Goal: Navigation & Orientation: Understand site structure

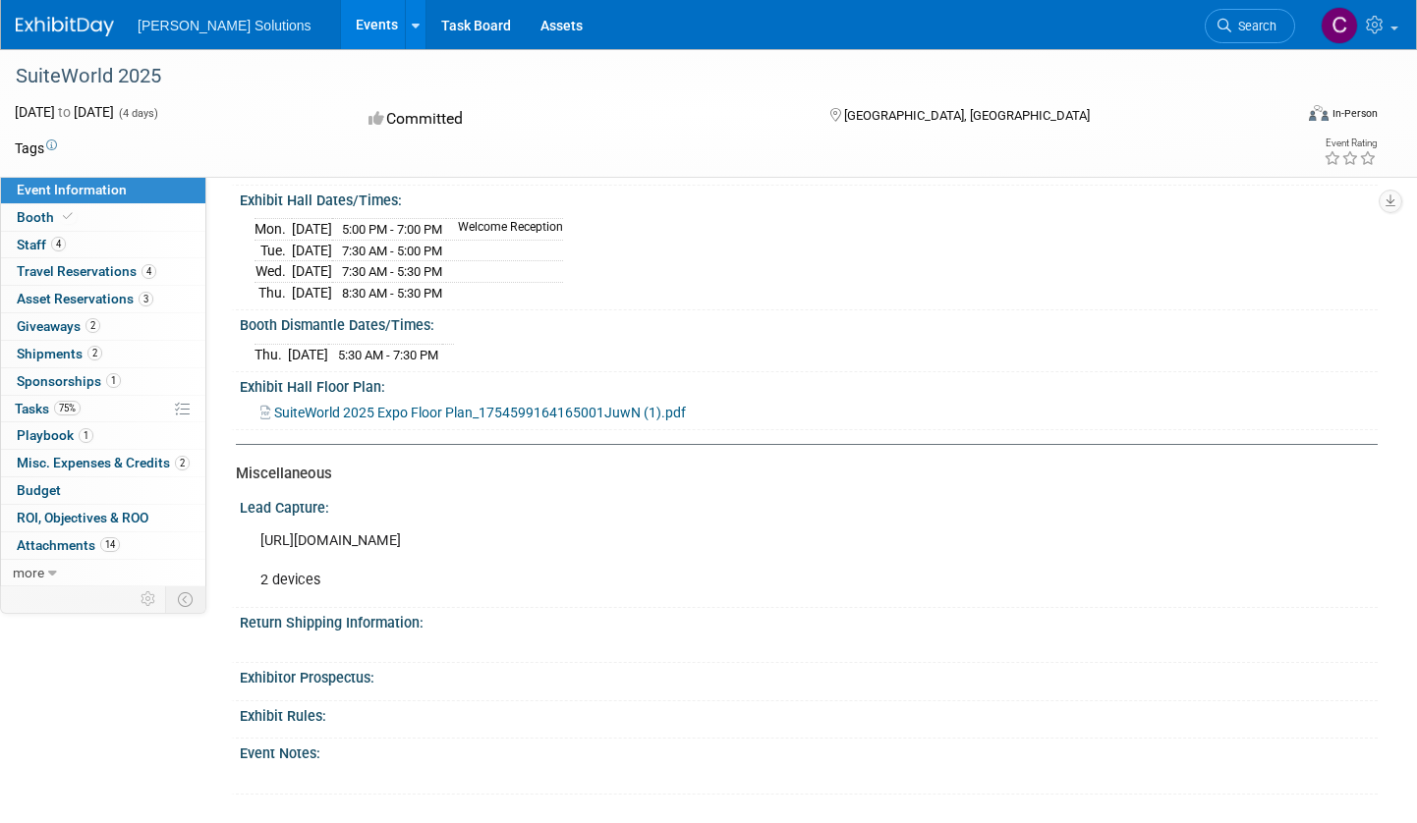
scroll to position [544, 0]
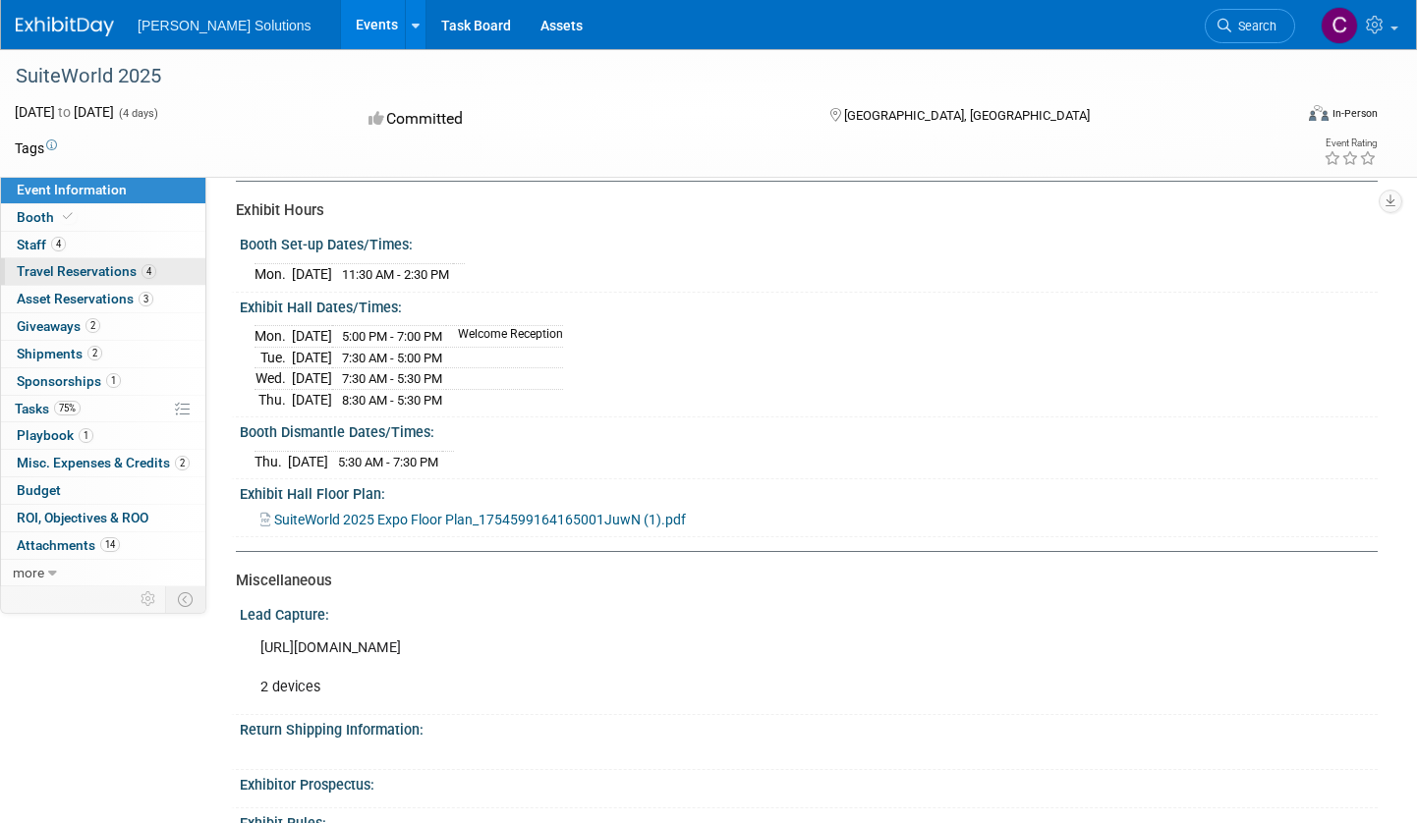
click at [72, 273] on span "Travel Reservations 4" at bounding box center [87, 271] width 140 height 16
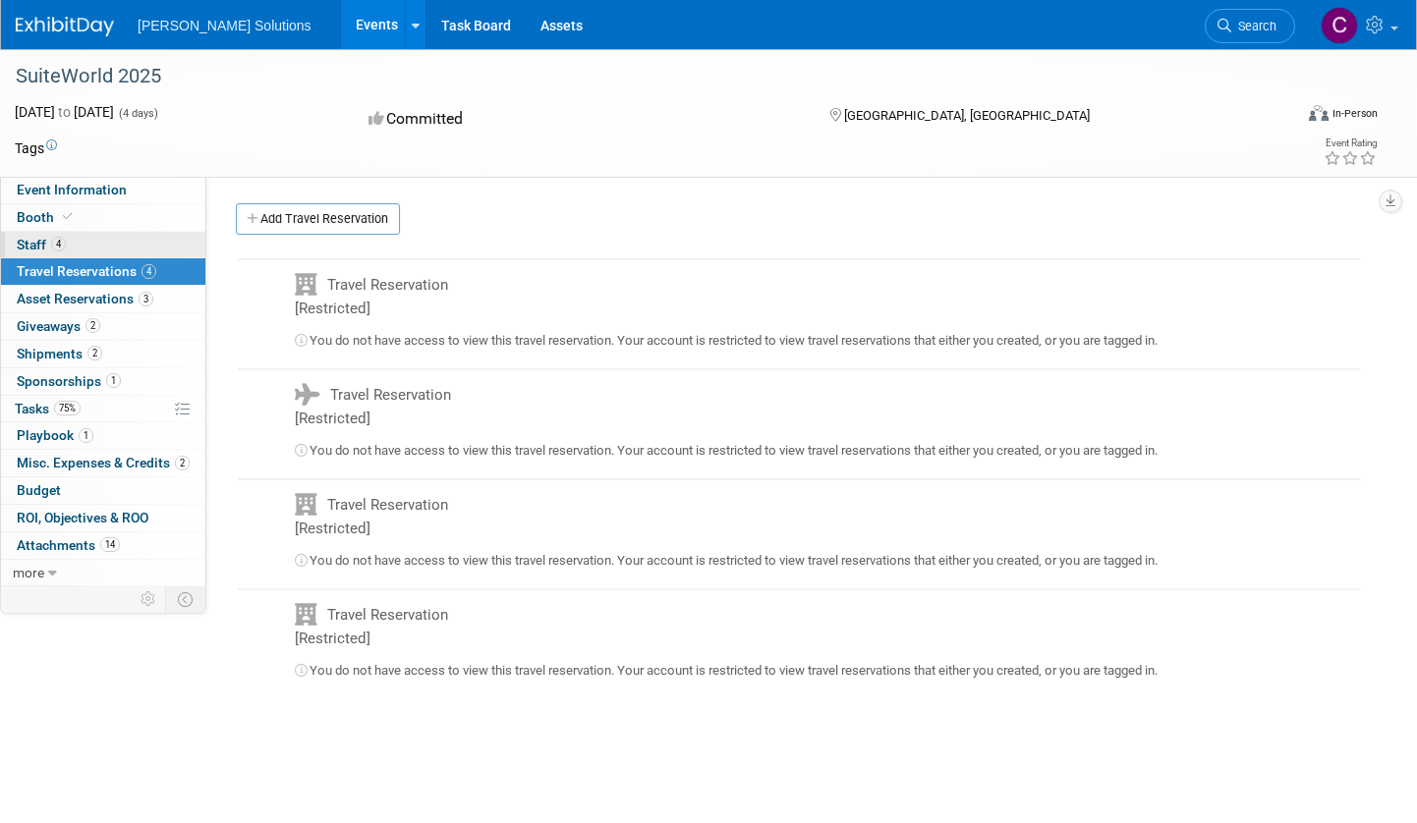
click at [33, 241] on span "Staff 4" at bounding box center [41, 245] width 49 height 16
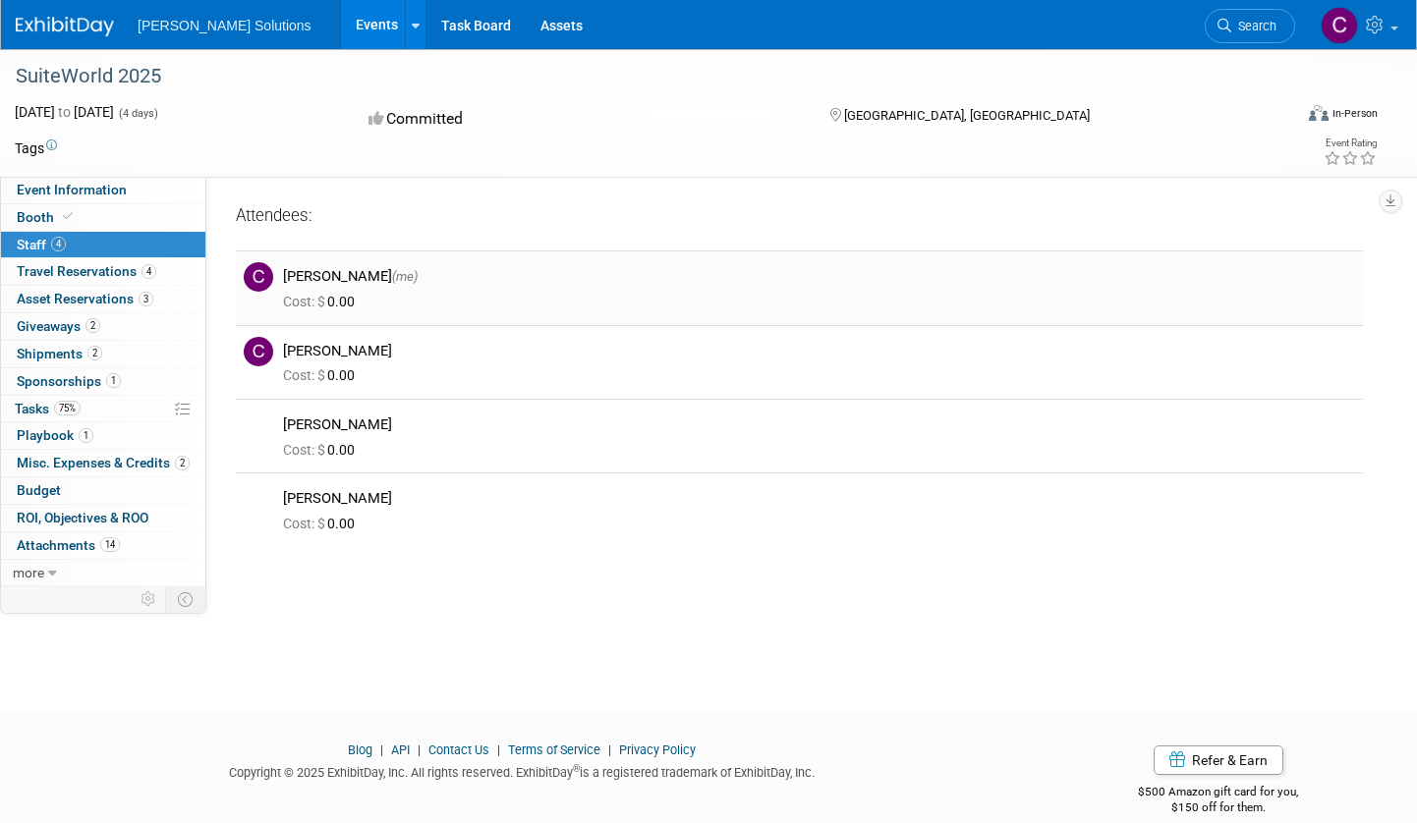
click at [390, 275] on div "[PERSON_NAME] (me)" at bounding box center [819, 276] width 1072 height 19
click at [69, 374] on span "Sponsorships 1" at bounding box center [69, 381] width 104 height 16
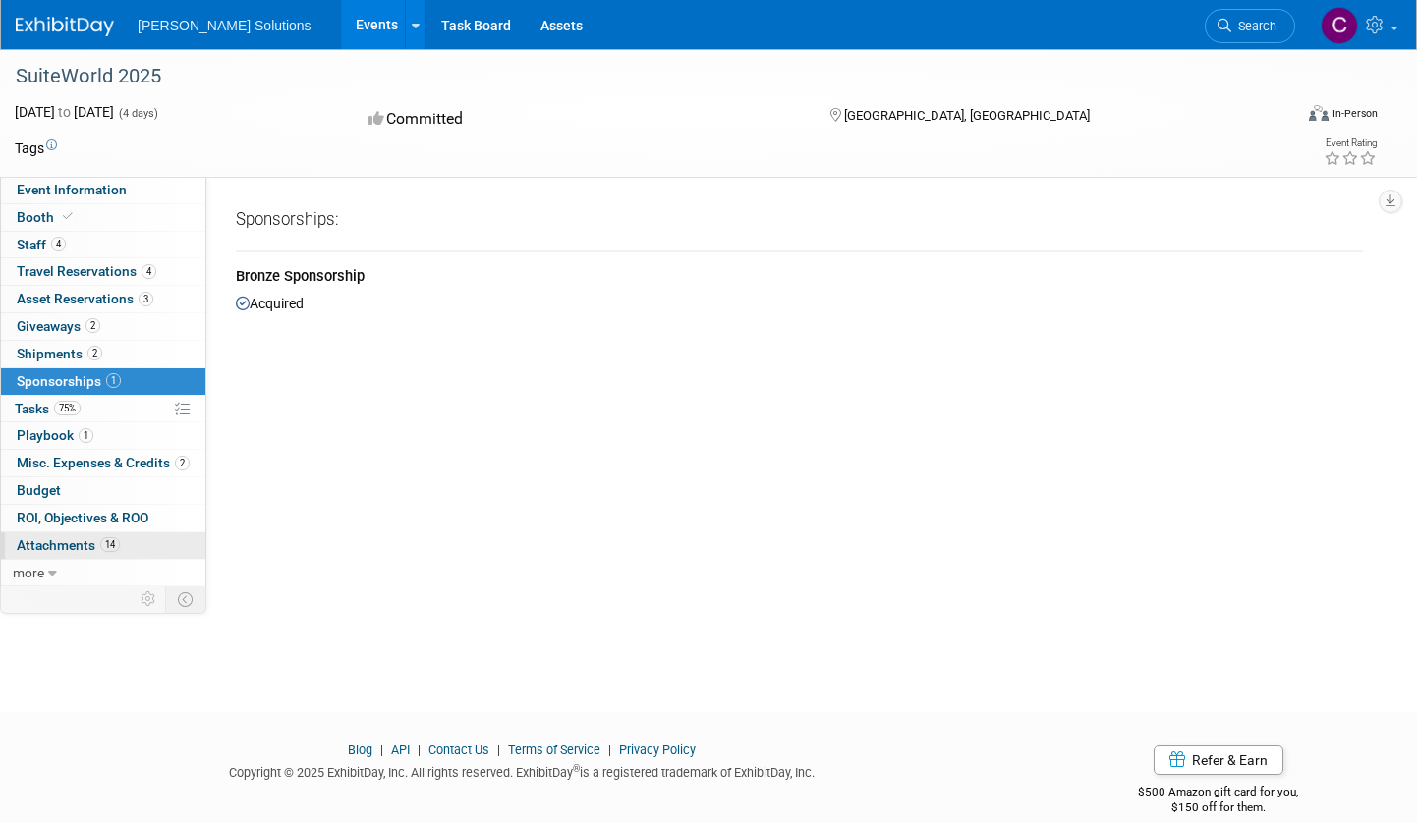
click at [59, 538] on span "Attachments 14" at bounding box center [68, 546] width 103 height 16
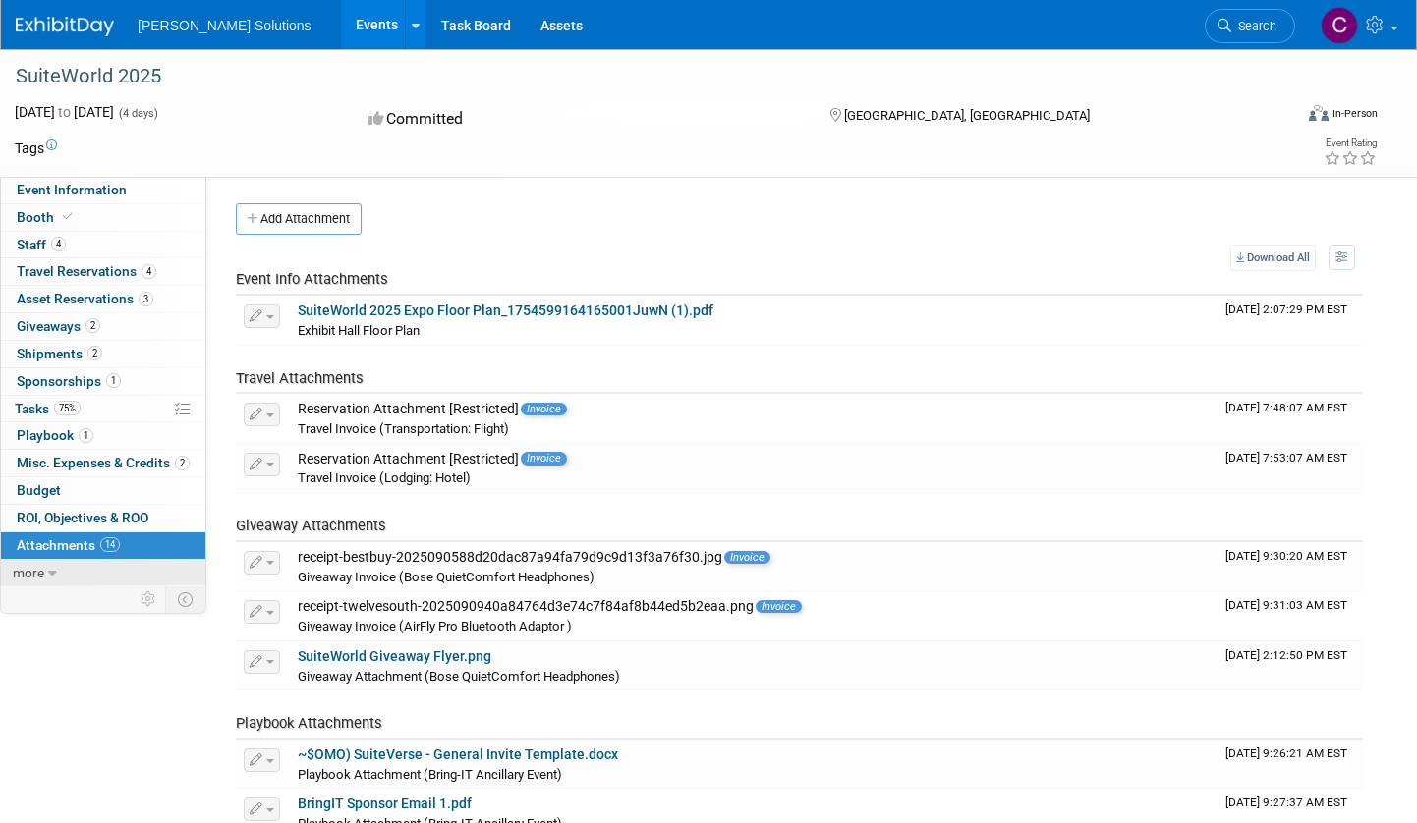
click at [44, 576] on link "more" at bounding box center [103, 573] width 204 height 27
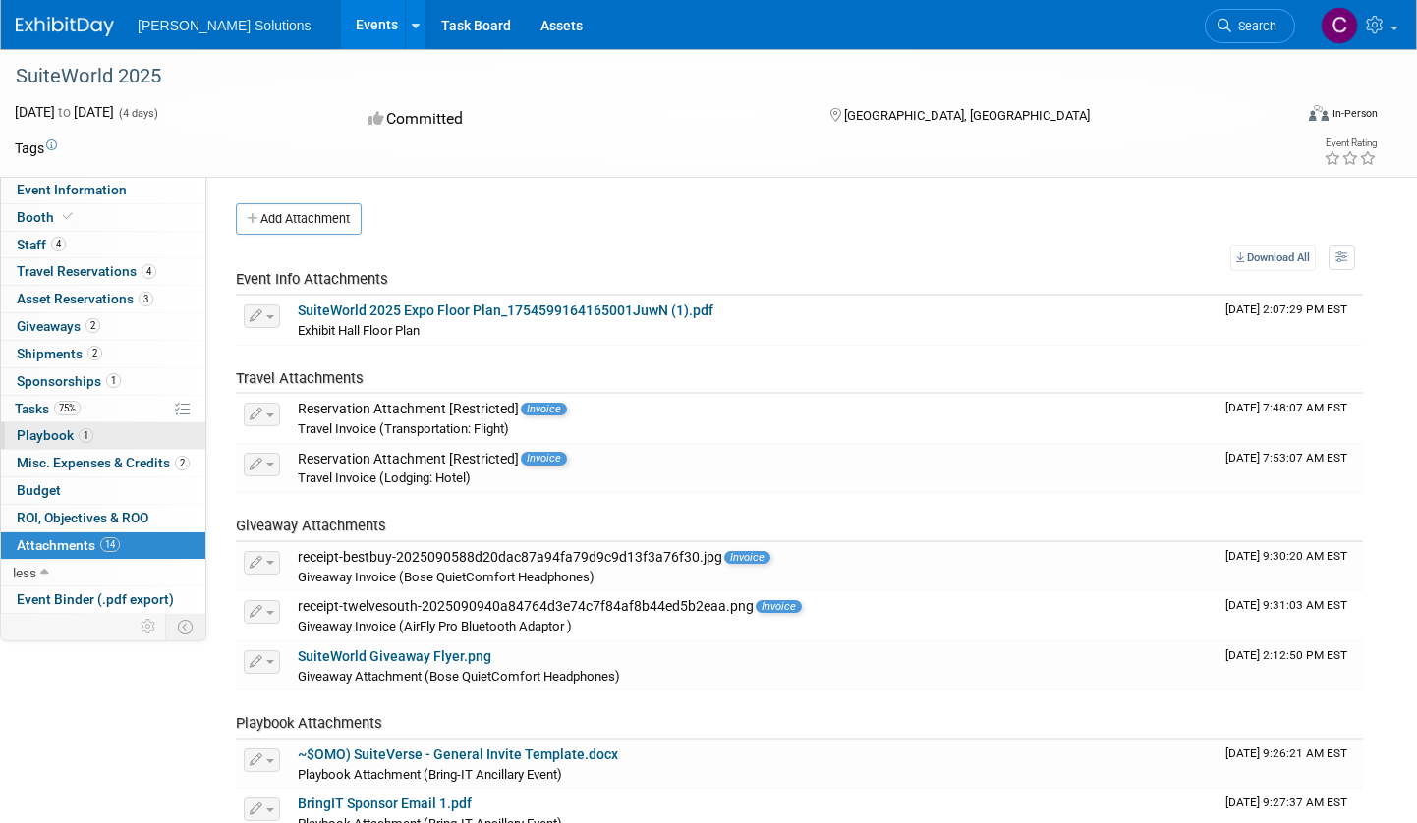
click at [50, 433] on span "Playbook 1" at bounding box center [55, 435] width 77 height 16
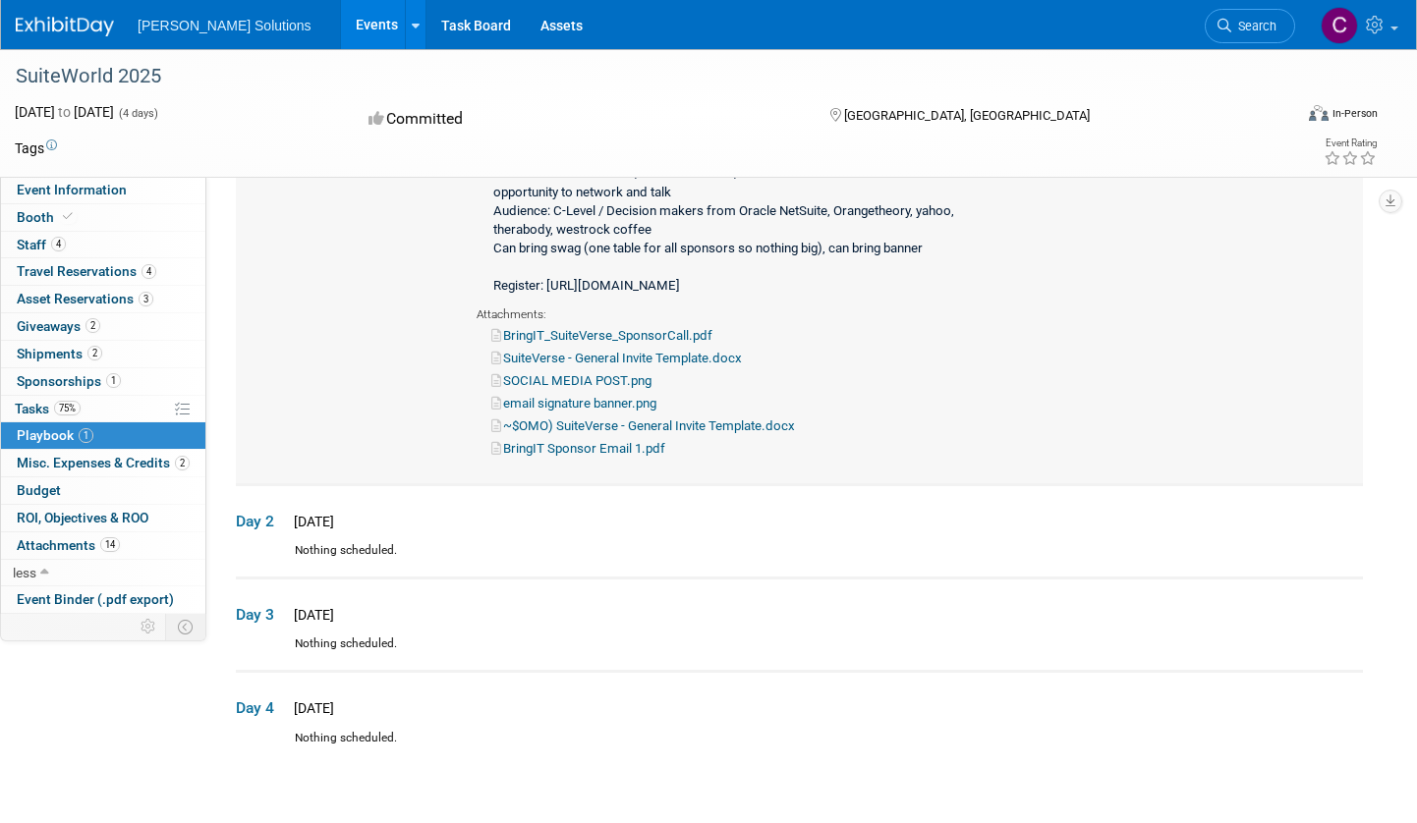
scroll to position [83, 0]
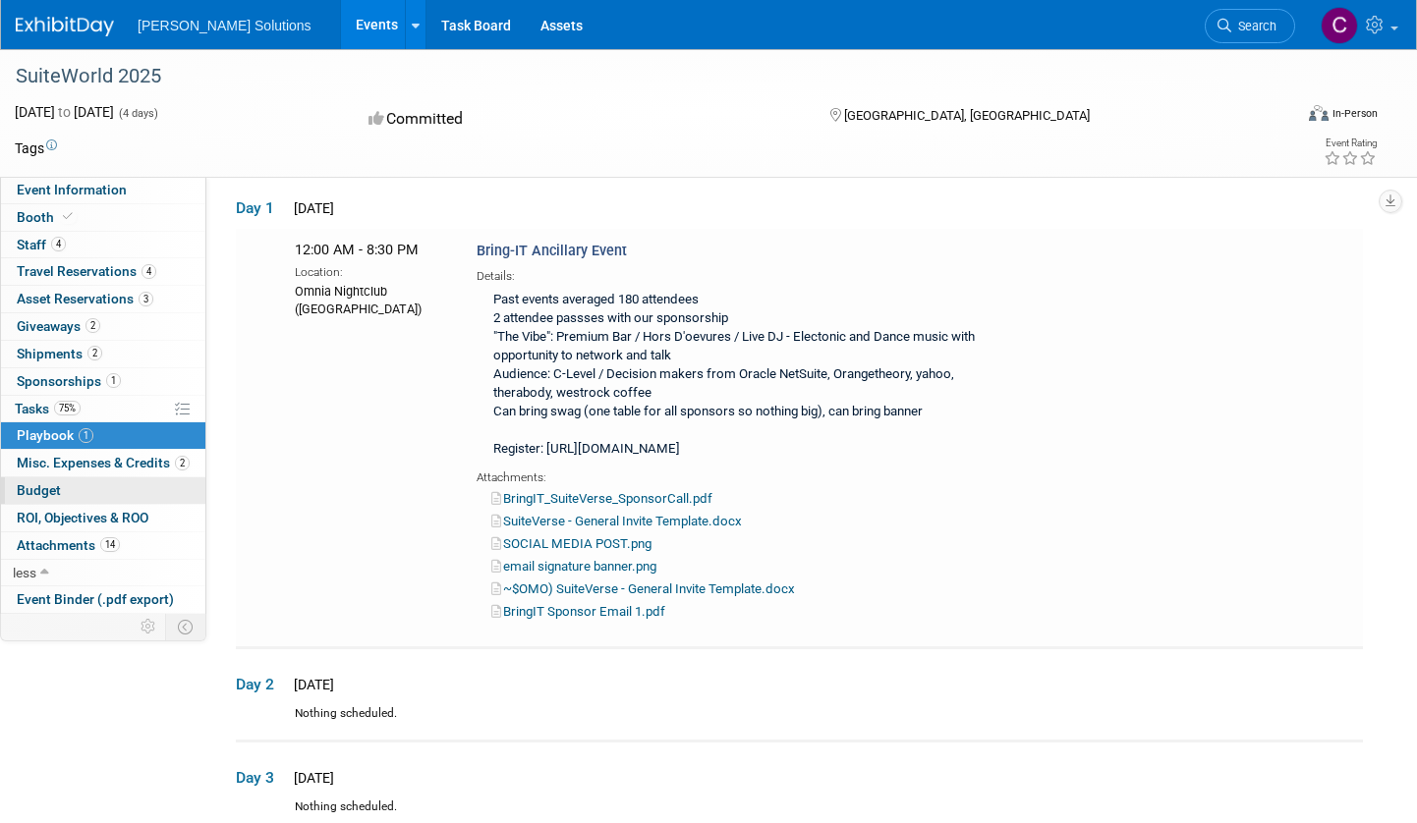
click at [53, 484] on span "Budget" at bounding box center [39, 490] width 44 height 16
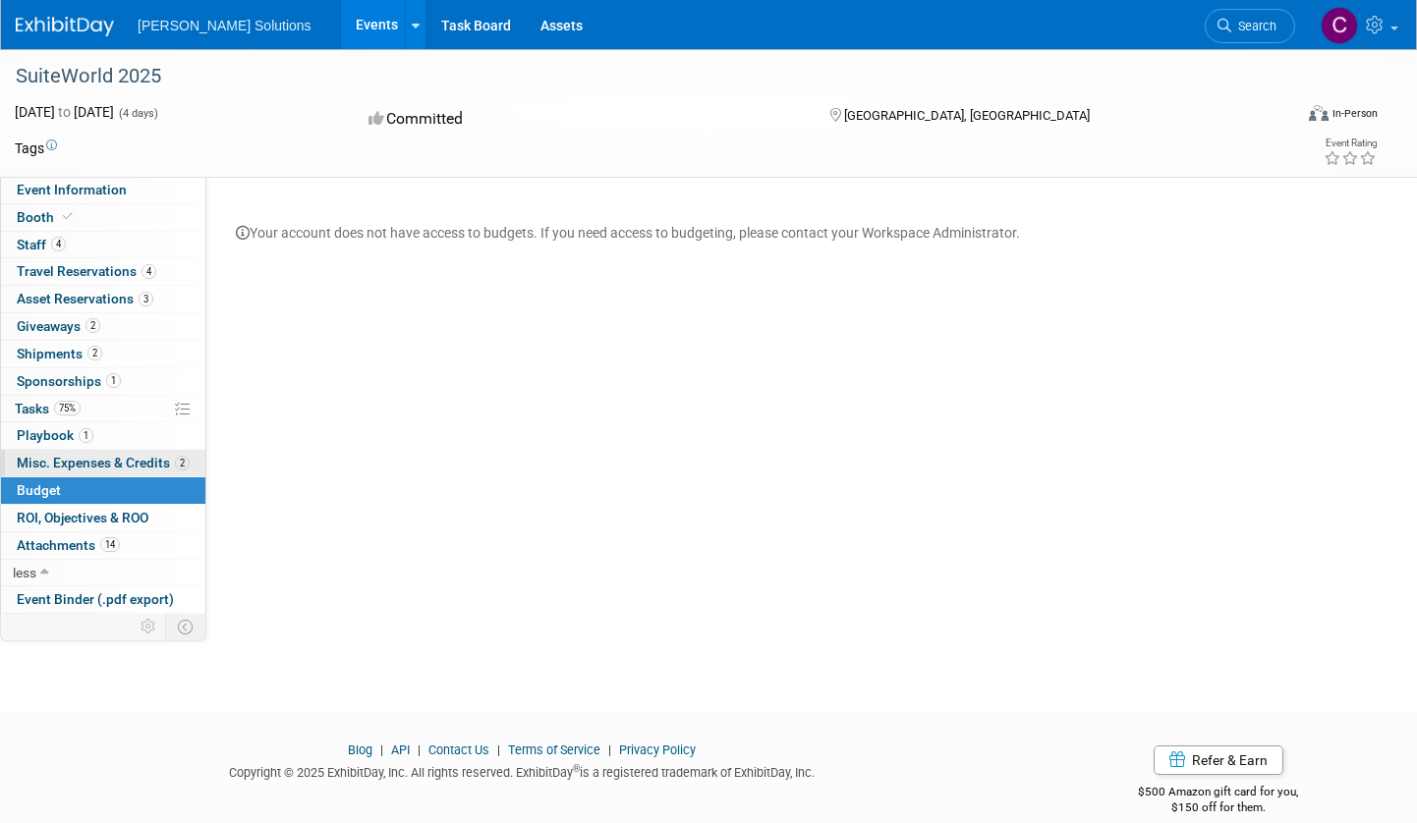
click at [59, 469] on span "Misc. Expenses & Credits 2" at bounding box center [103, 463] width 173 height 16
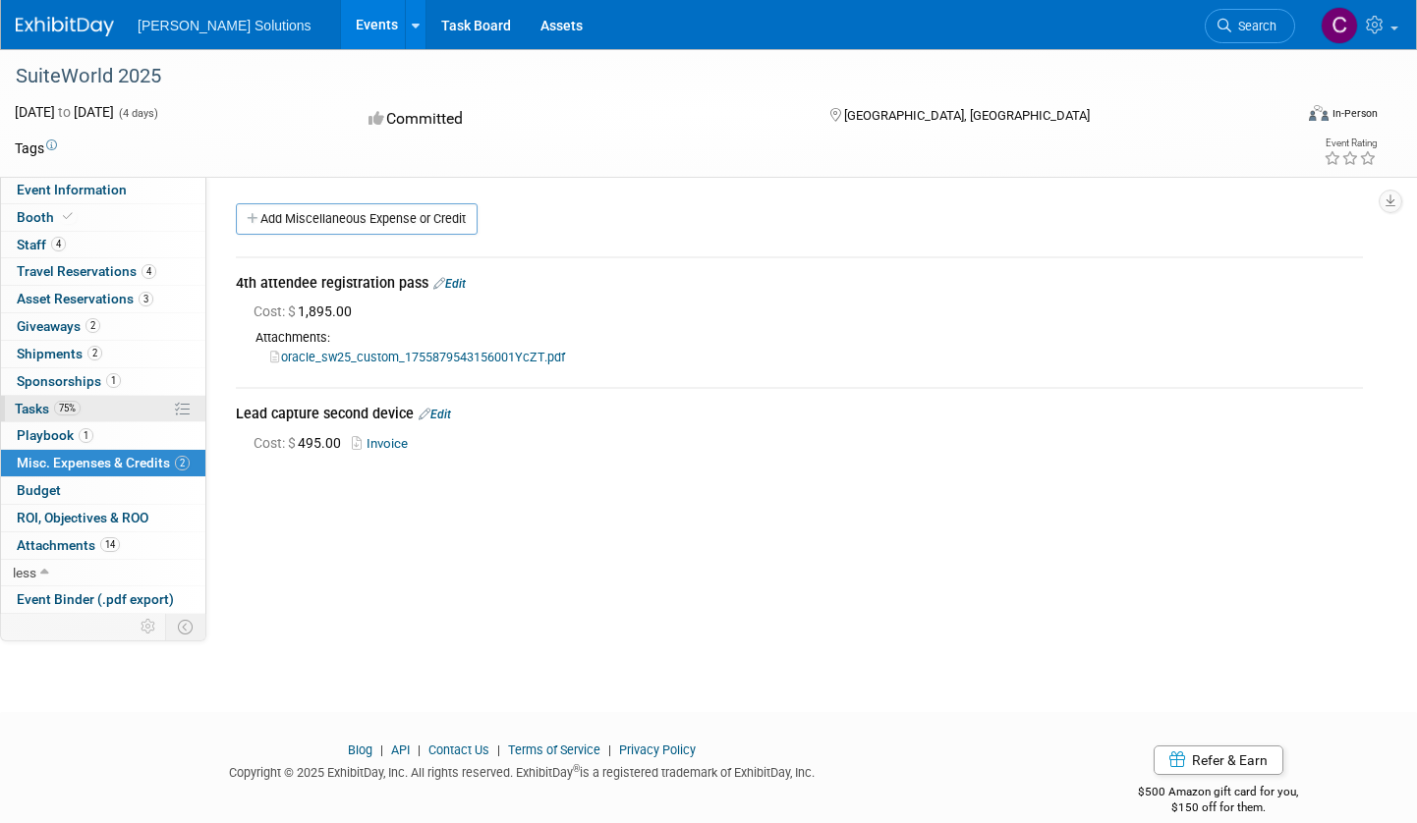
click at [33, 412] on span "Tasks 75%" at bounding box center [48, 409] width 66 height 16
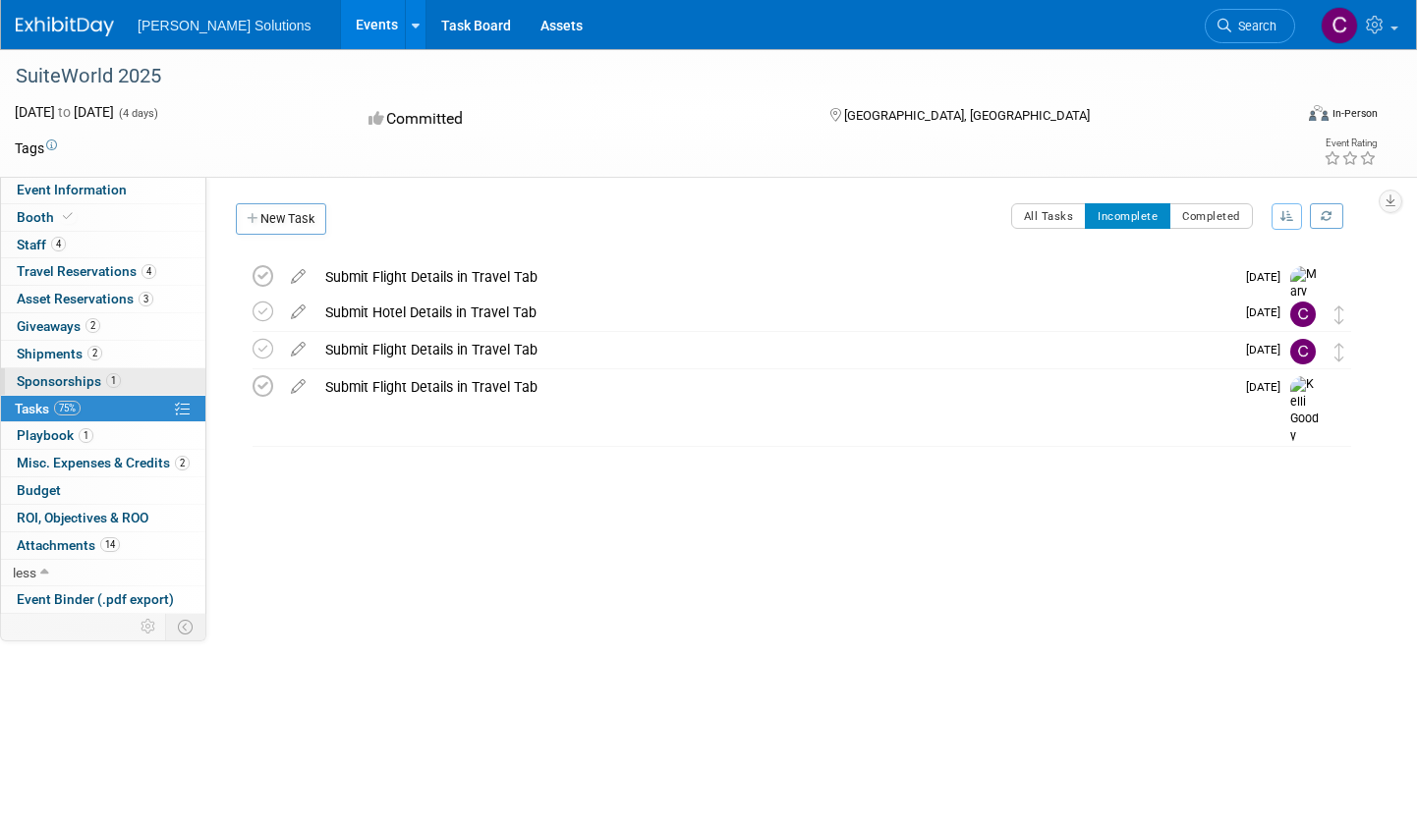
click at [55, 375] on span "Sponsorships 1" at bounding box center [69, 381] width 104 height 16
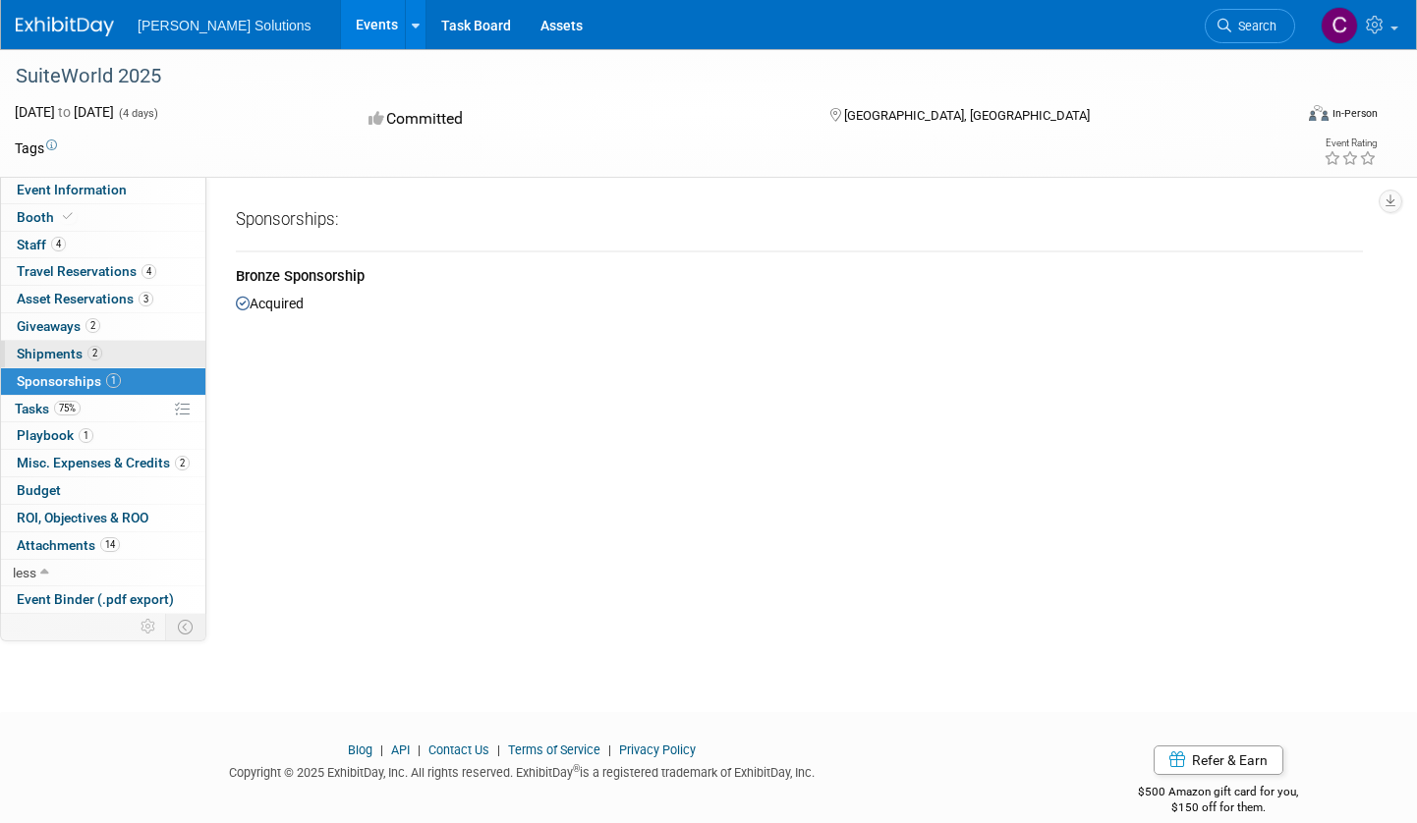
click at [55, 356] on span "Shipments 2" at bounding box center [59, 354] width 85 height 16
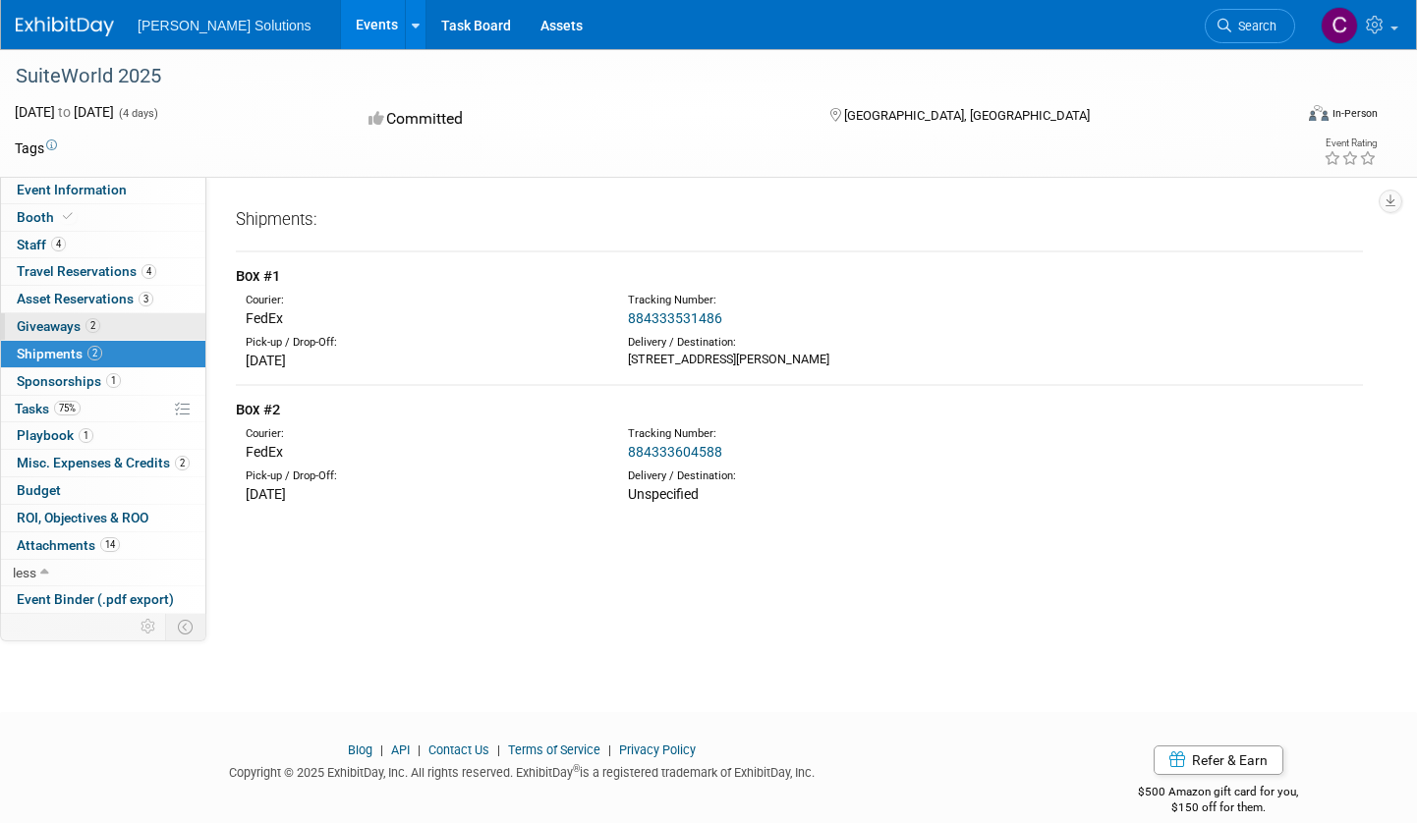
click at [53, 329] on span "Giveaways 2" at bounding box center [59, 326] width 84 height 16
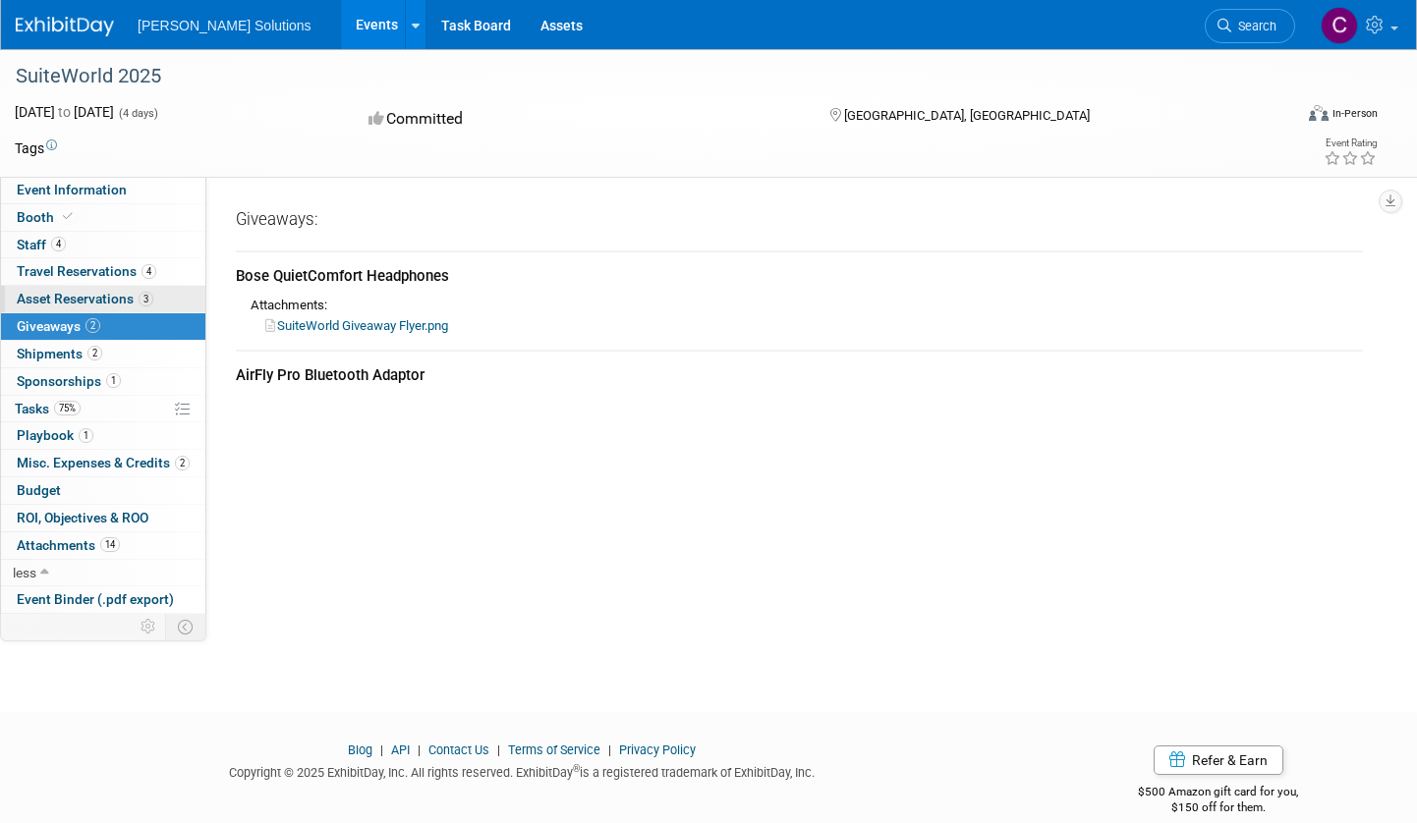
click at [53, 297] on span "Asset Reservations 3" at bounding box center [85, 299] width 137 height 16
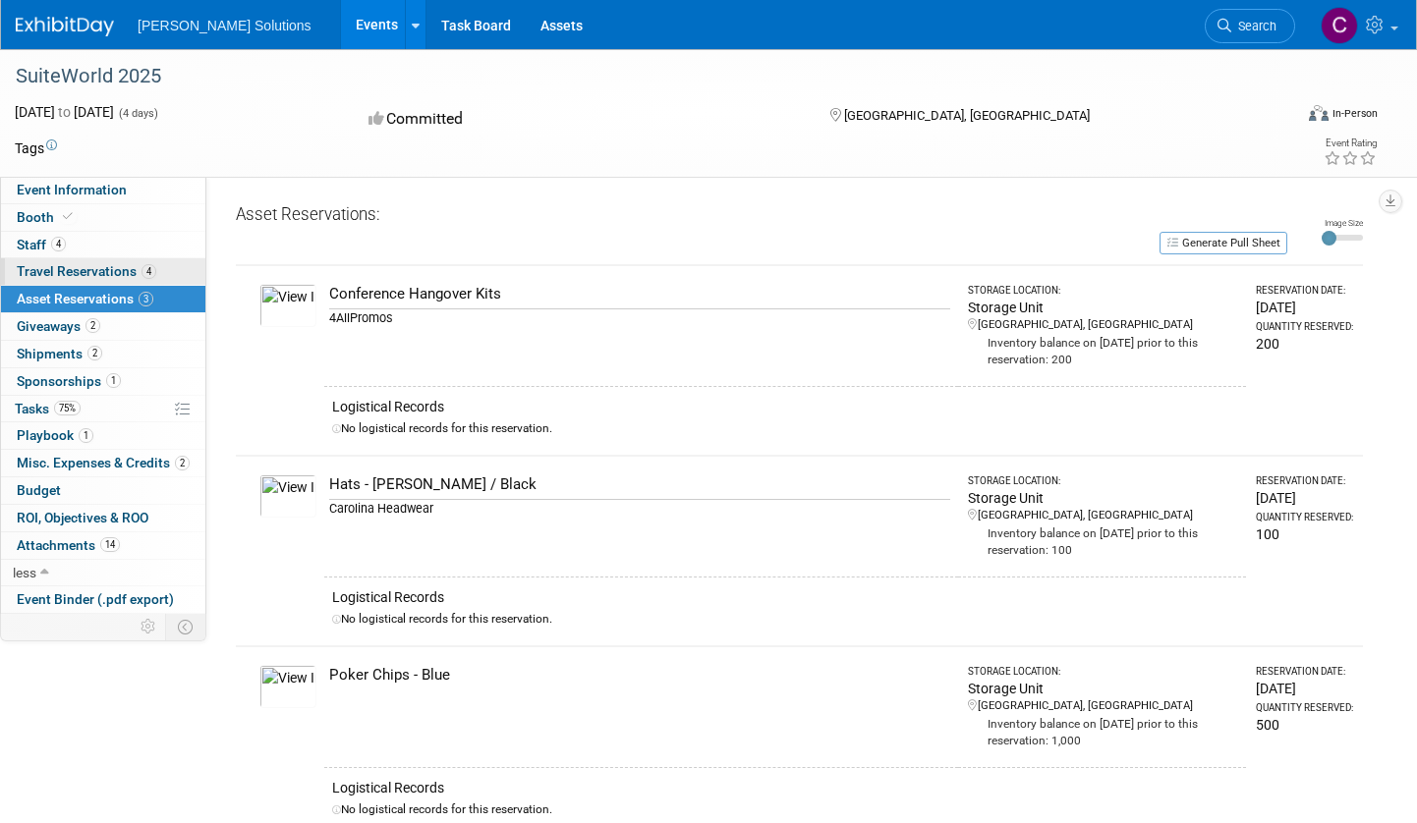
click at [53, 268] on span "Travel Reservations 4" at bounding box center [87, 271] width 140 height 16
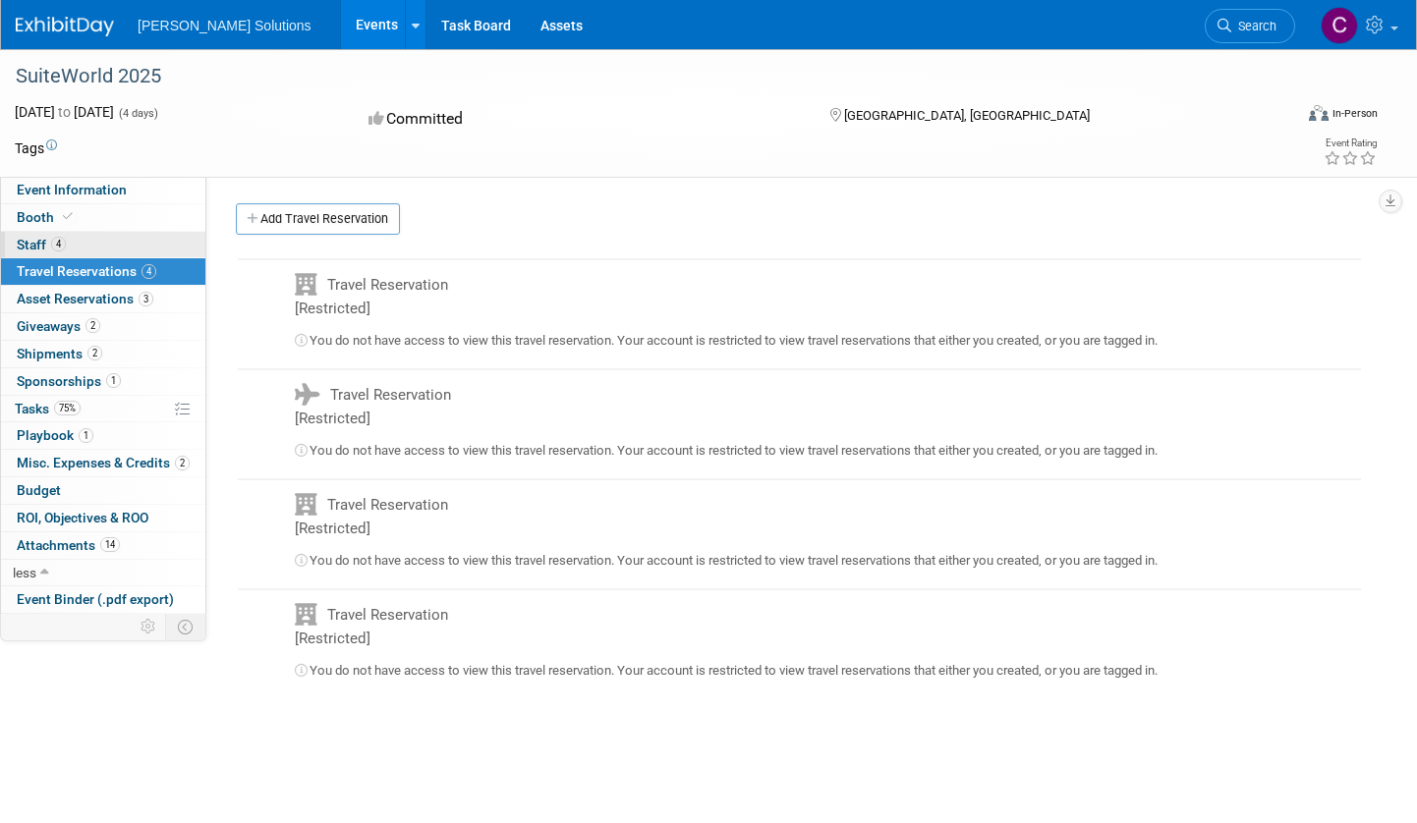
click at [45, 239] on span "Staff 4" at bounding box center [41, 245] width 49 height 16
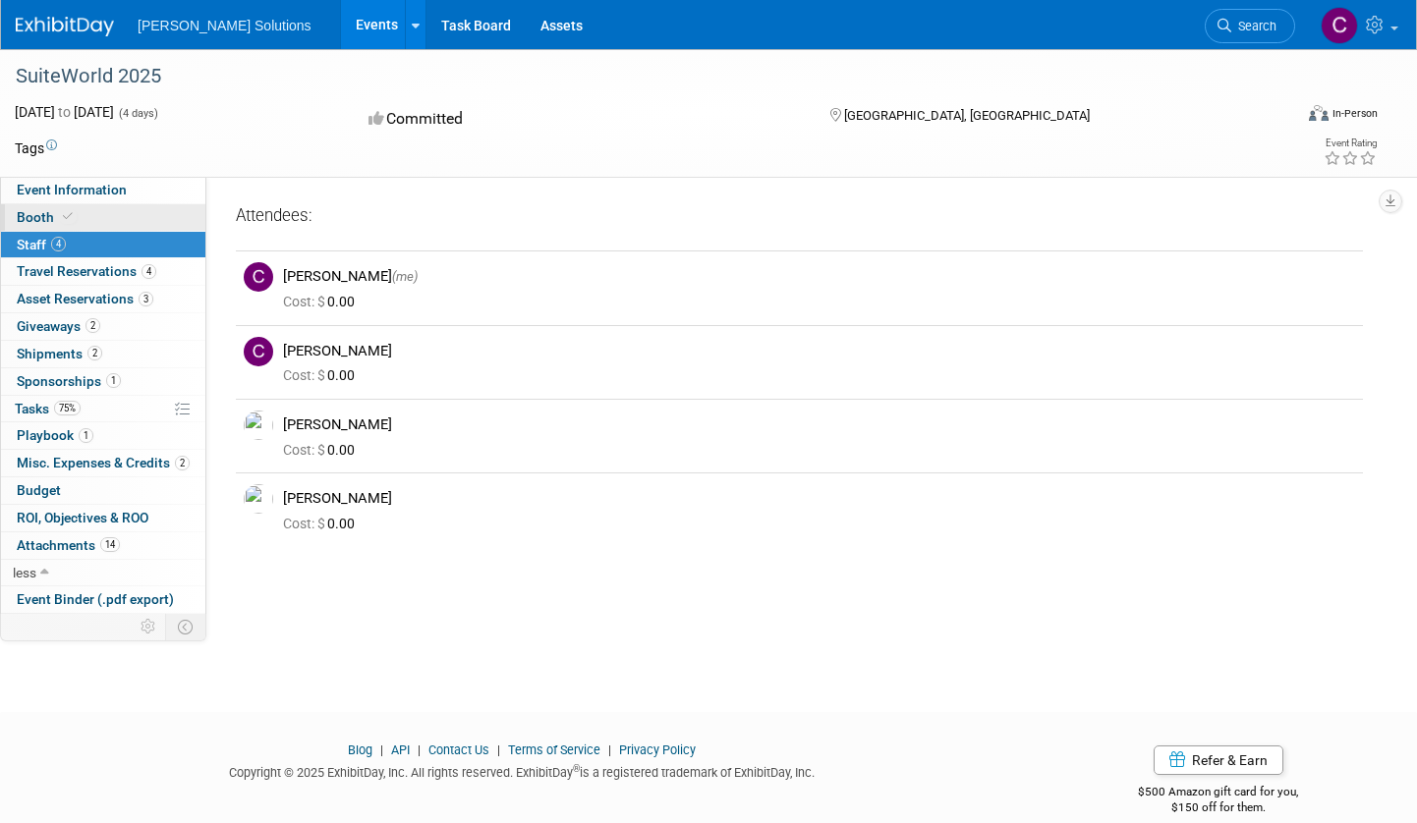
click at [98, 210] on link "Booth" at bounding box center [103, 217] width 204 height 27
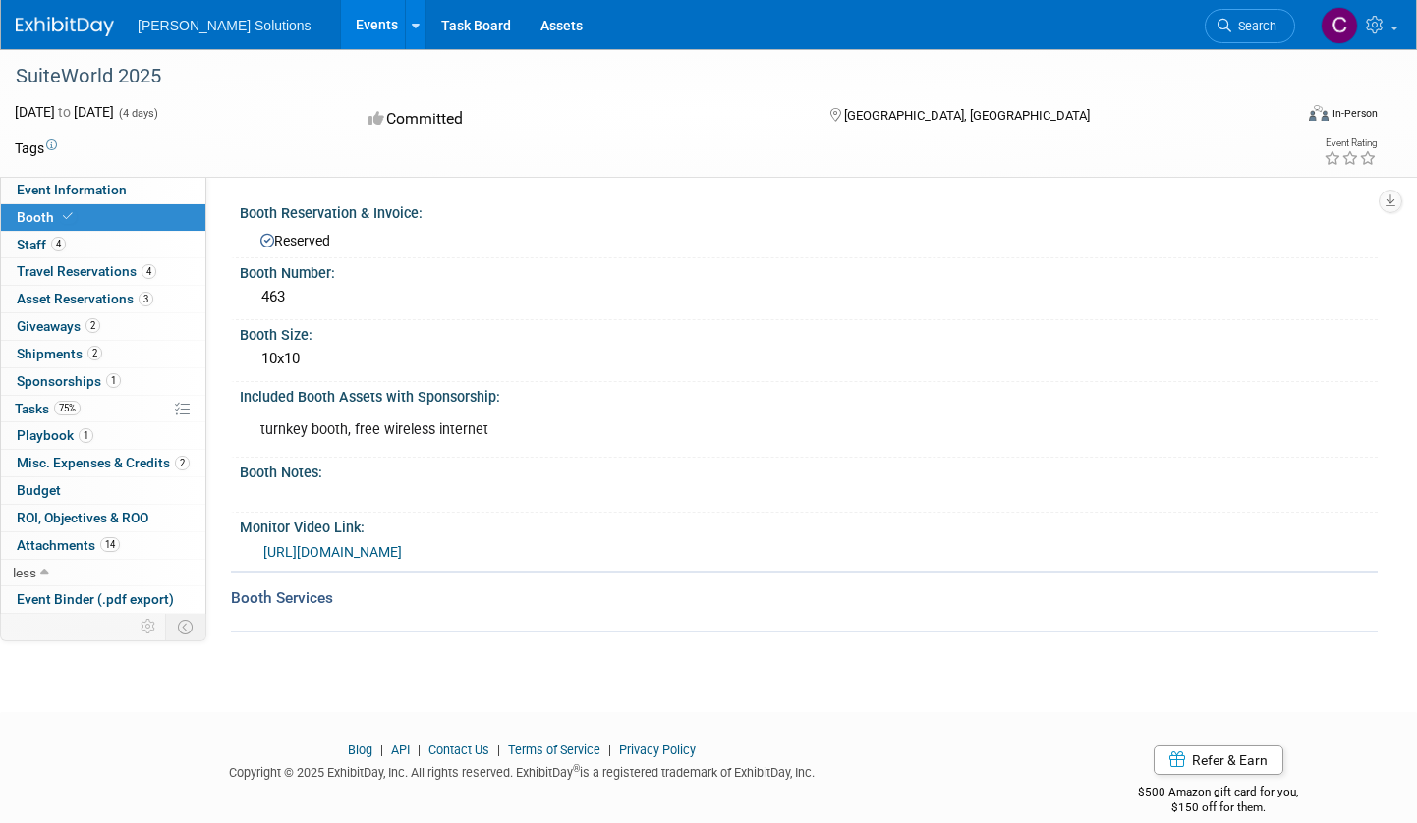
click at [548, 258] on div "Booth Number:" at bounding box center [809, 270] width 1138 height 25
